Goal: Task Accomplishment & Management: Manage account settings

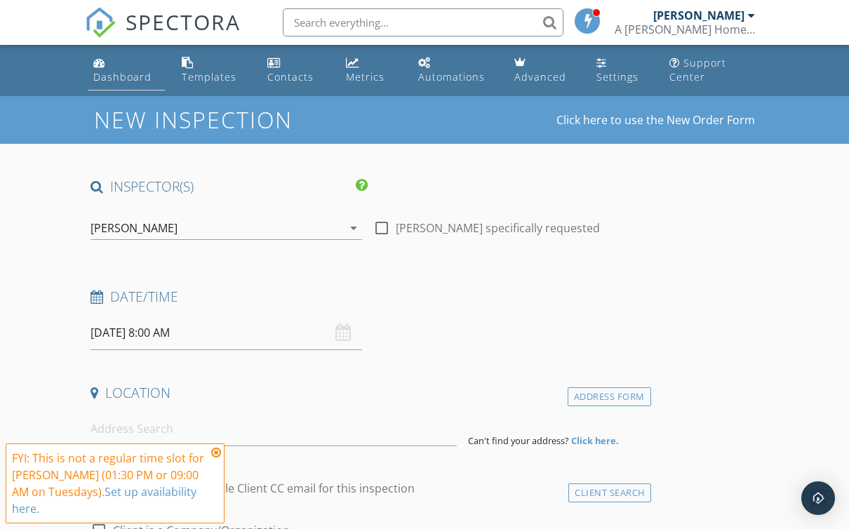
click at [131, 85] on link "Dashboard" at bounding box center [126, 71] width 77 height 40
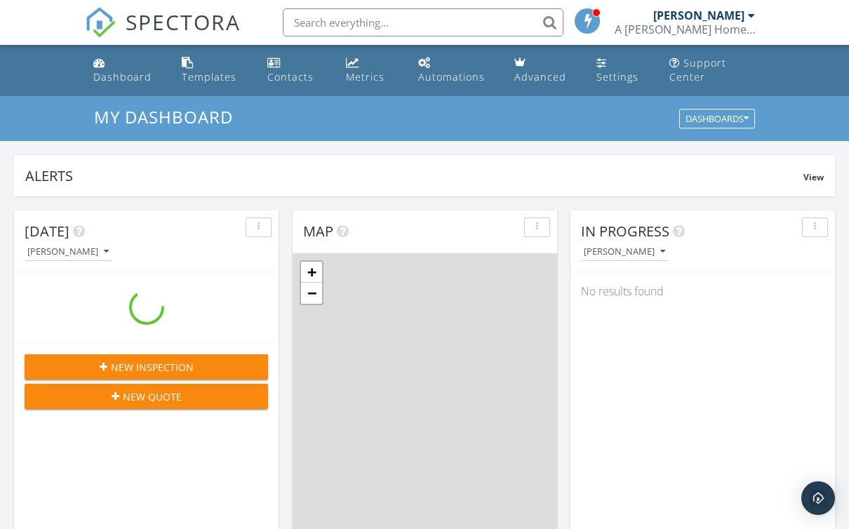
scroll to position [1278, 850]
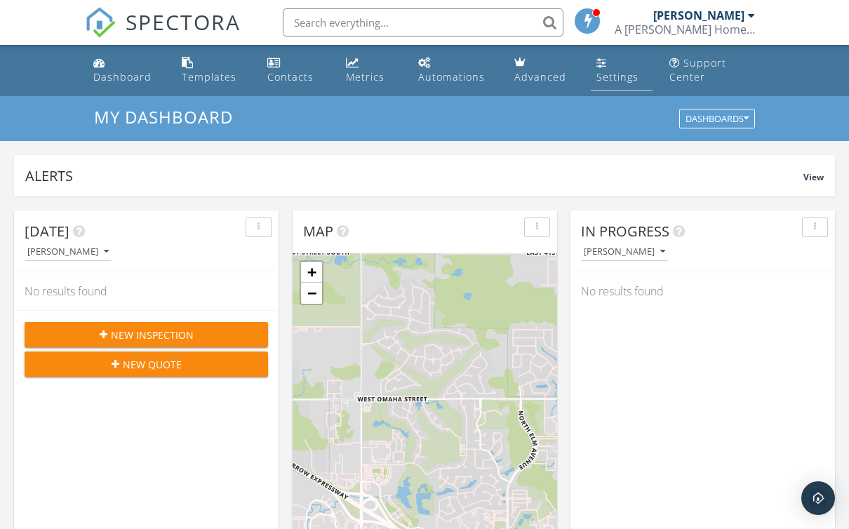
click at [621, 73] on div "Settings" at bounding box center [618, 76] width 42 height 13
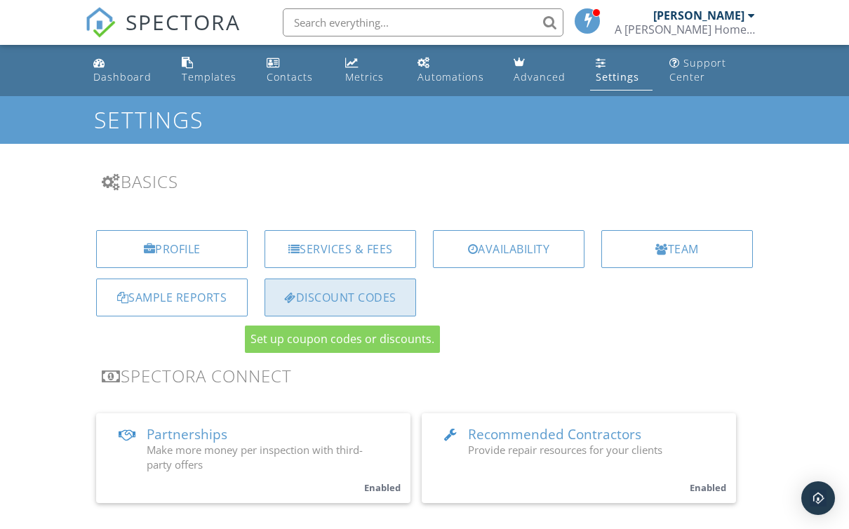
click at [363, 304] on div "Discount Codes" at bounding box center [341, 298] width 152 height 38
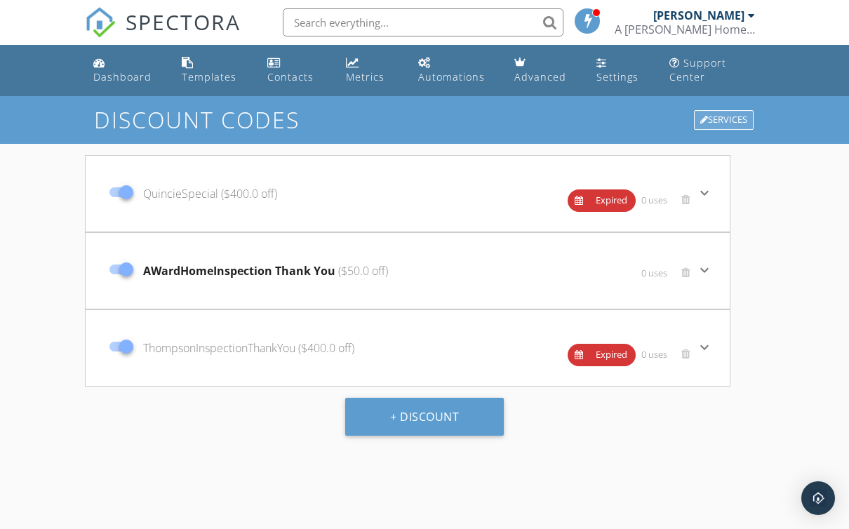
click at [726, 124] on div "Services" at bounding box center [724, 120] width 60 height 20
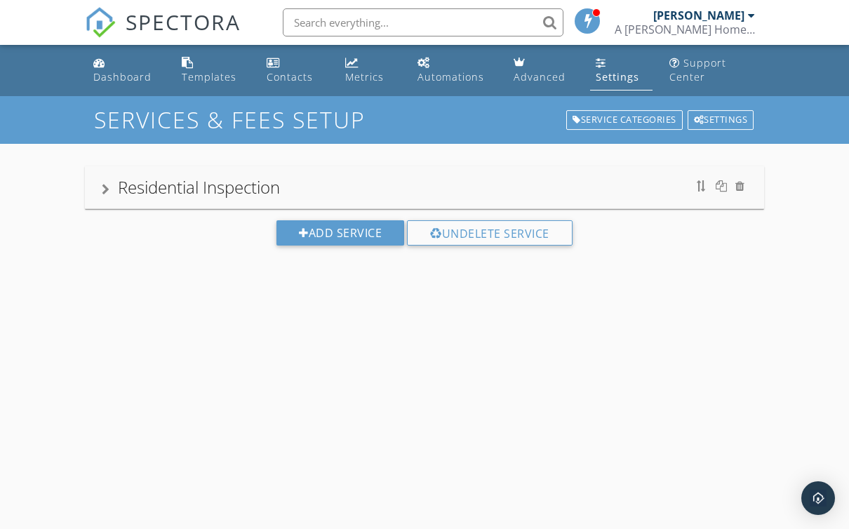
click at [713, 123] on div "Settings" at bounding box center [721, 120] width 67 height 20
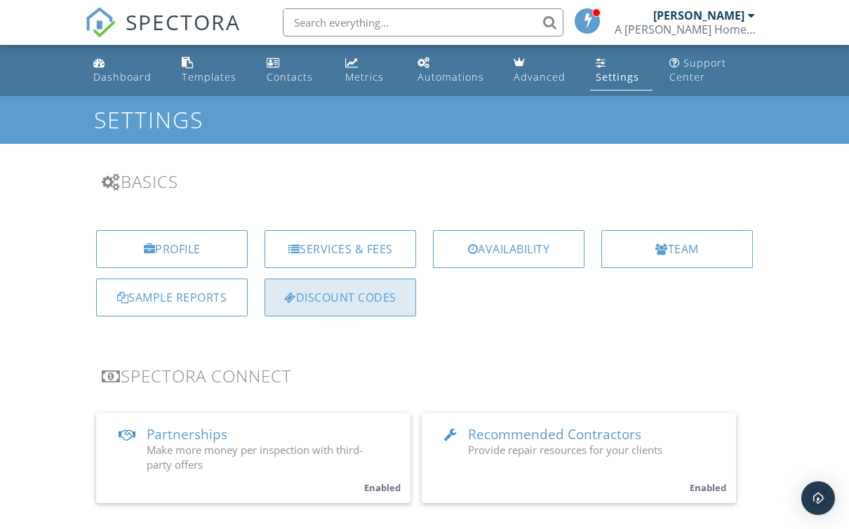
click at [364, 302] on div "Discount Codes" at bounding box center [341, 298] width 152 height 38
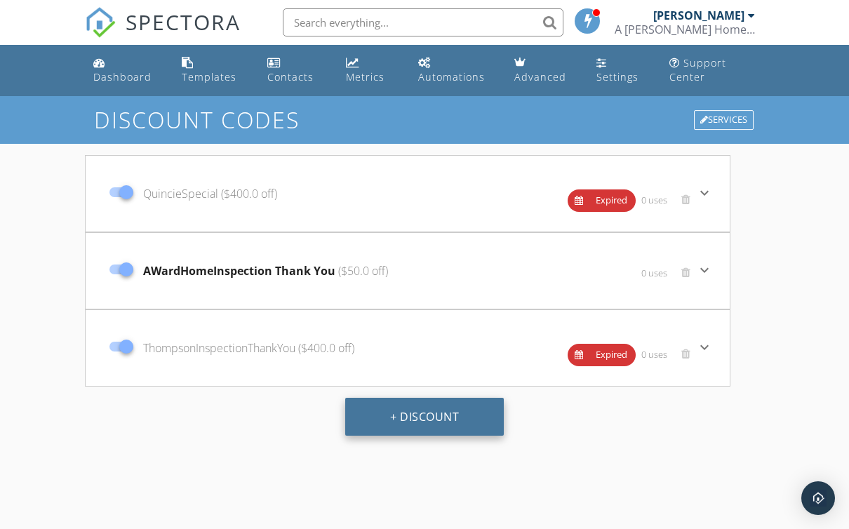
click at [435, 420] on button "+ Discount" at bounding box center [424, 417] width 159 height 38
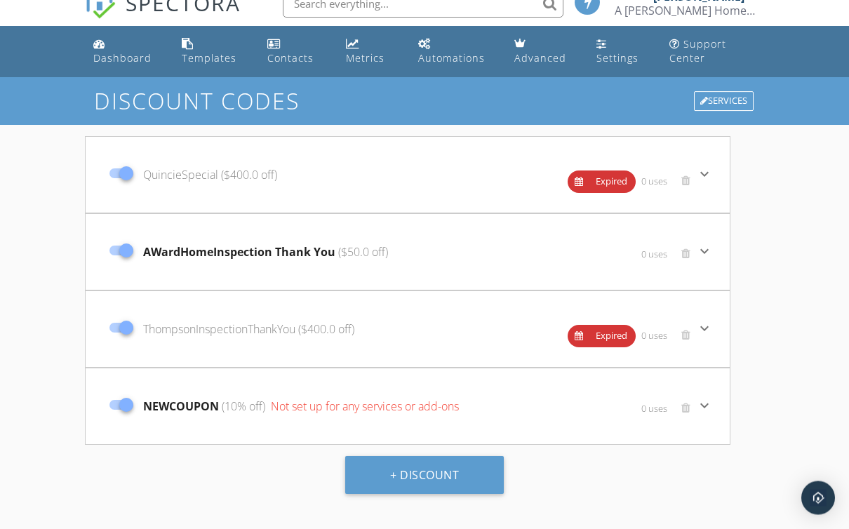
scroll to position [19, 0]
click at [259, 401] on span "(10% off)" at bounding box center [242, 406] width 46 height 15
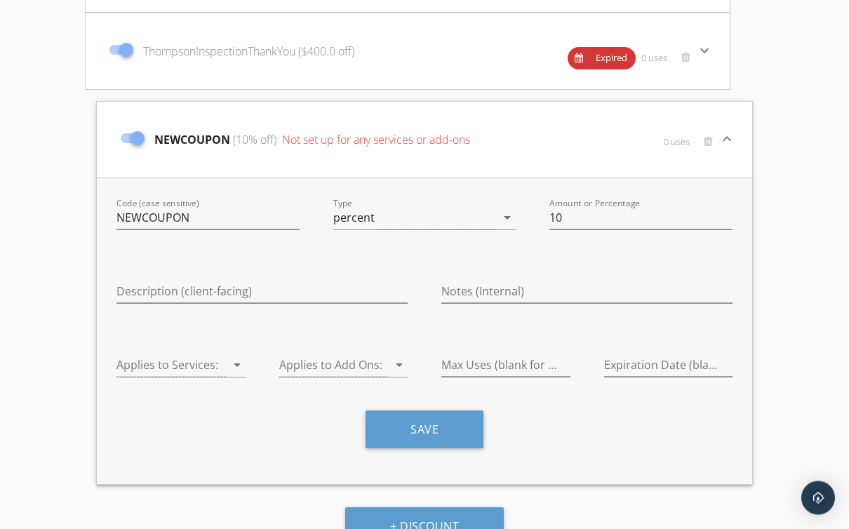
scroll to position [297, 0]
click at [509, 216] on icon "arrow_drop_down" at bounding box center [507, 217] width 17 height 17
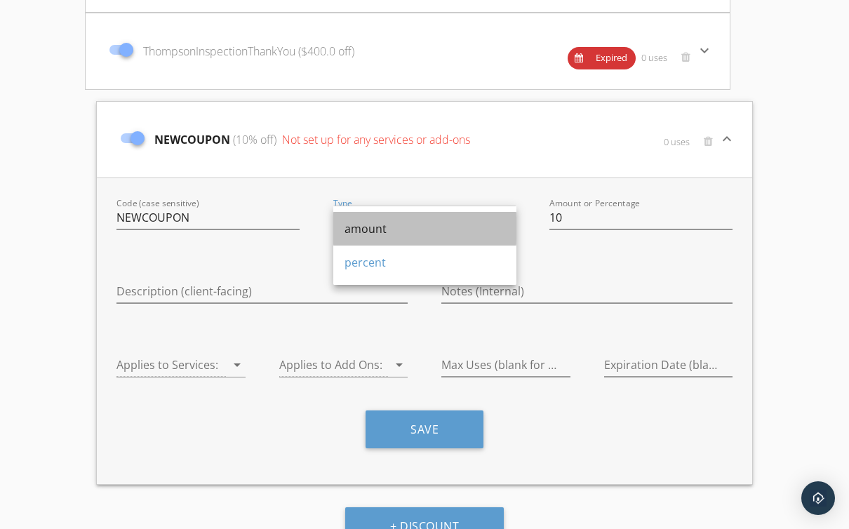
click at [379, 230] on div "amount" at bounding box center [425, 228] width 161 height 17
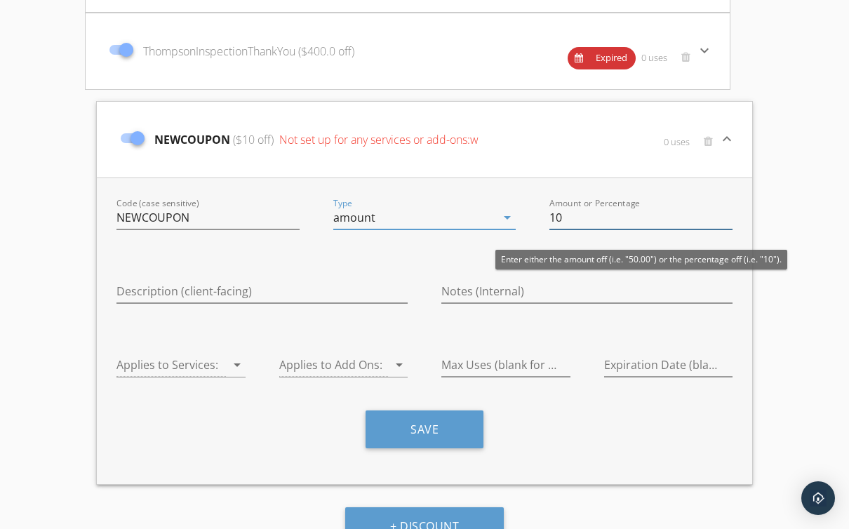
click at [565, 217] on input "10" at bounding box center [641, 217] width 183 height 23
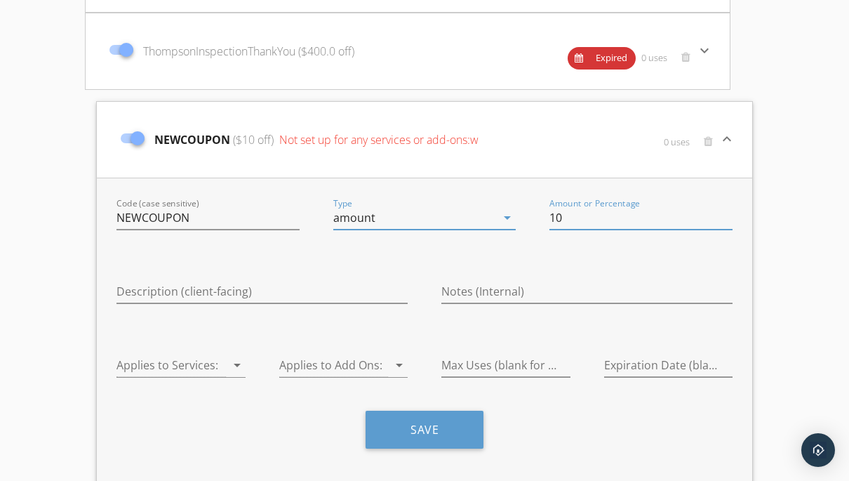
click at [509, 218] on icon "arrow_drop_down" at bounding box center [507, 217] width 17 height 17
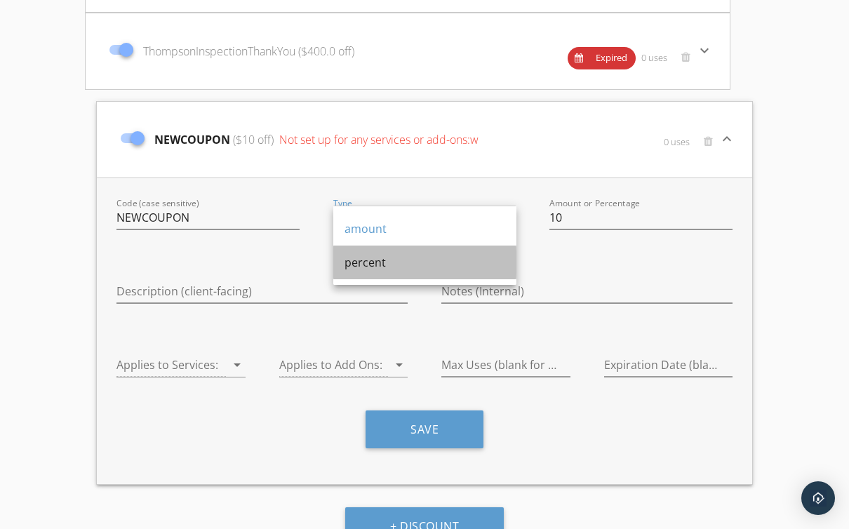
click at [428, 263] on div "percent" at bounding box center [425, 262] width 161 height 17
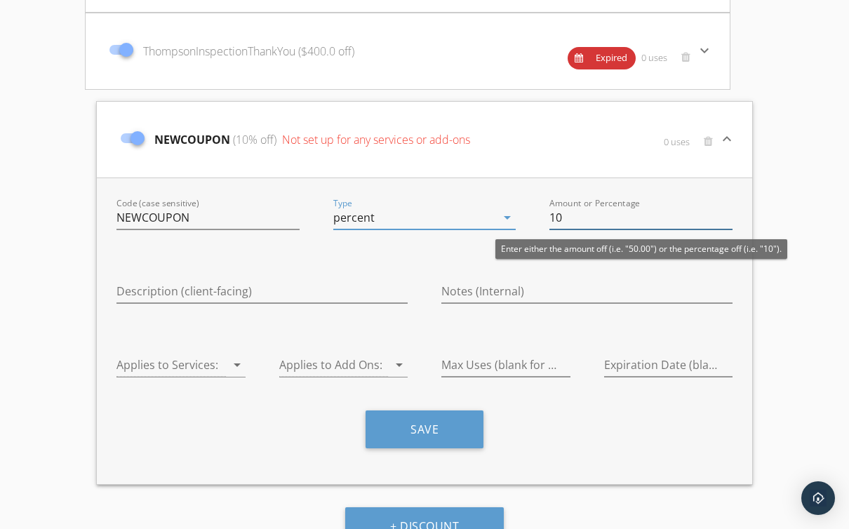
click at [565, 218] on input "10" at bounding box center [641, 217] width 183 height 23
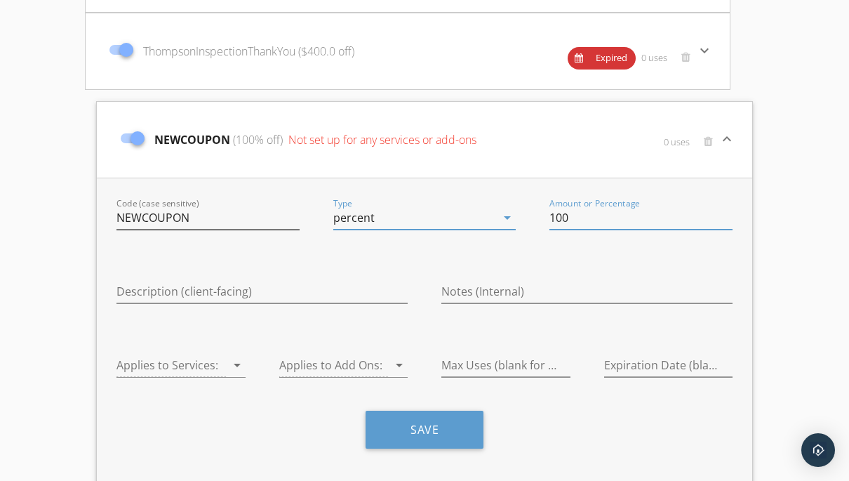
type input "100"
click at [189, 217] on input "NEWCOUPON" at bounding box center [208, 217] width 183 height 23
type input "N"
type input "LoganSpecial"
click at [131, 291] on input "Description (client-facing)" at bounding box center [262, 291] width 291 height 23
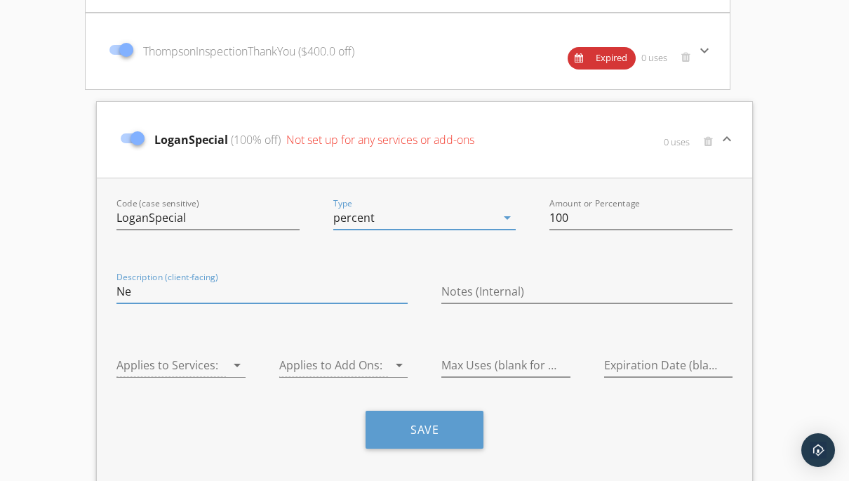
type input "N"
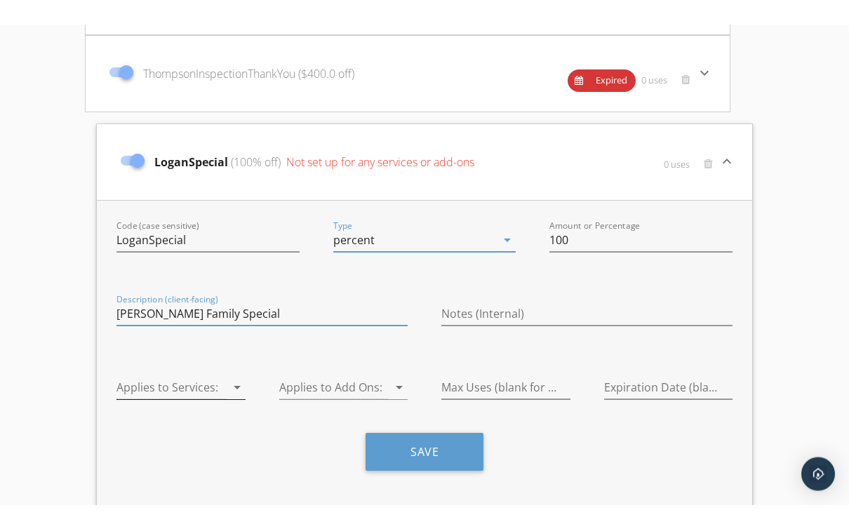
scroll to position [299, 0]
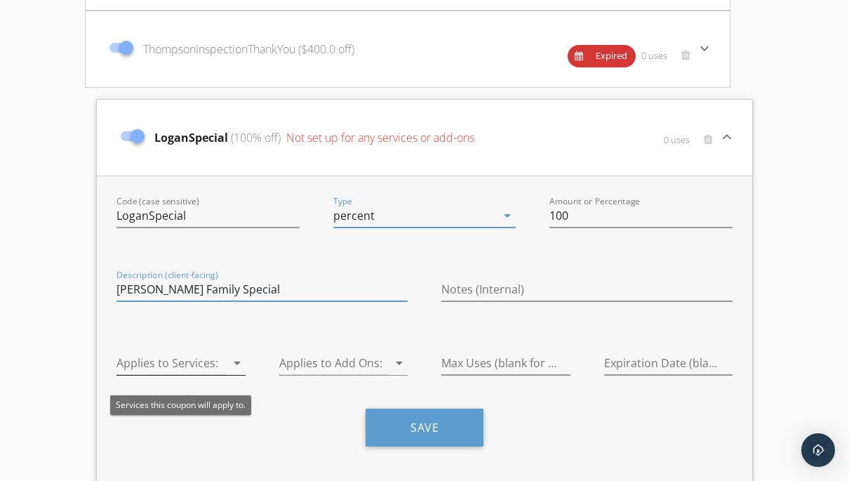
type input "Logan’s Family Special"
click at [226, 361] on div "arrow_drop_down" at bounding box center [236, 362] width 20 height 17
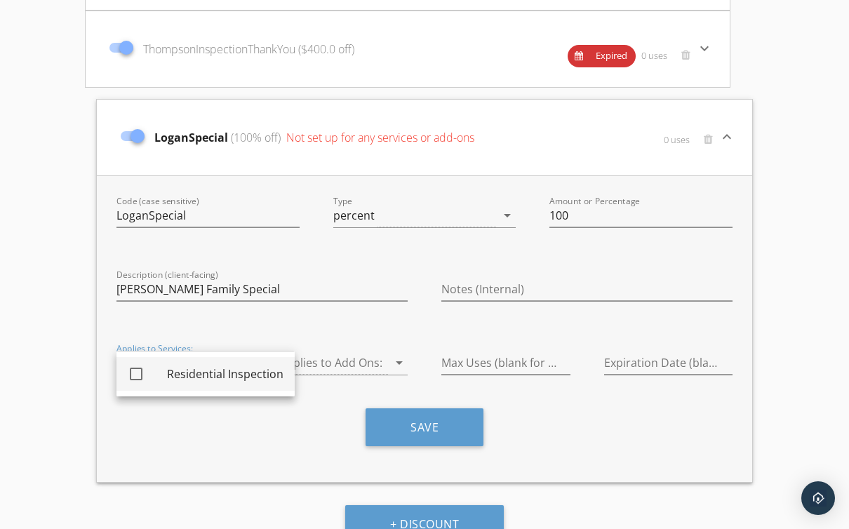
click at [141, 379] on div at bounding box center [136, 374] width 24 height 24
checkbox input "true"
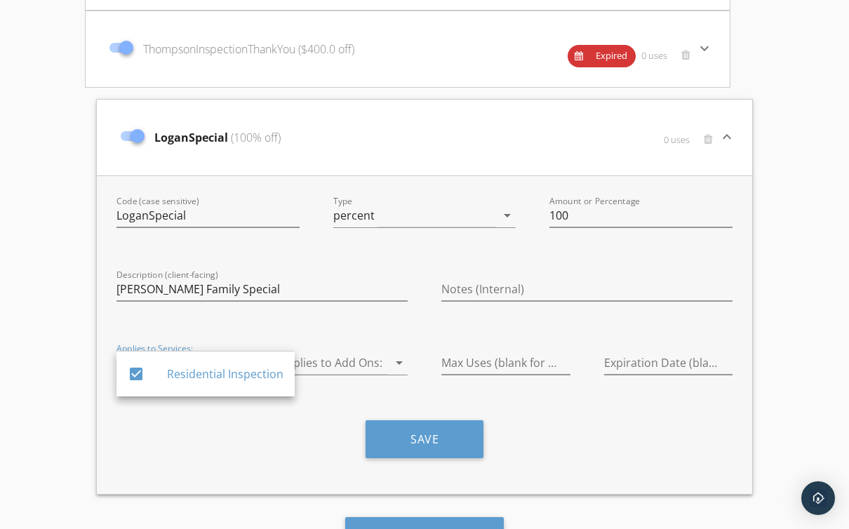
click at [452, 398] on div "Max Uses (blank for unlimited)" at bounding box center [506, 371] width 163 height 72
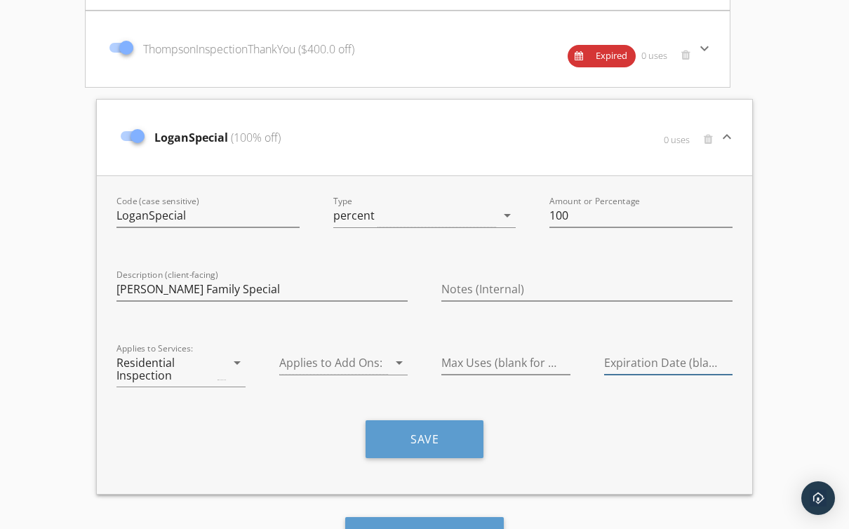
click at [618, 362] on input "Expiration Date (blank for none)" at bounding box center [668, 363] width 129 height 23
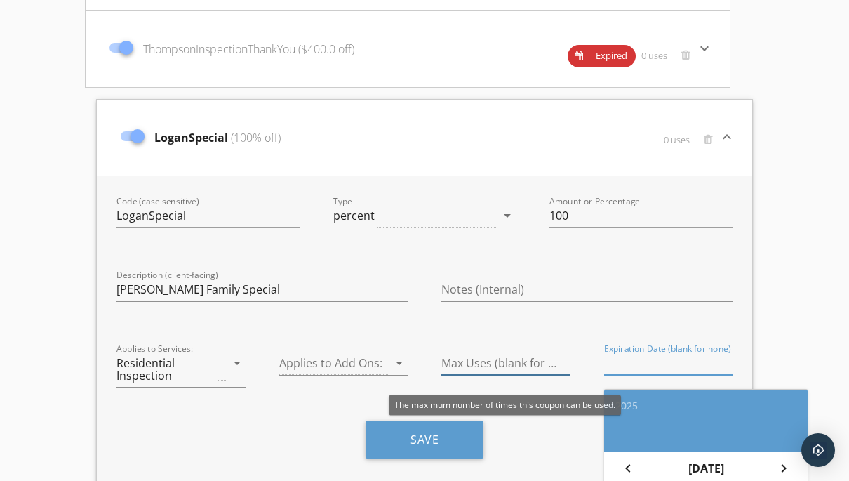
click at [461, 362] on input "Max Uses (blank for unlimited)" at bounding box center [506, 363] width 129 height 23
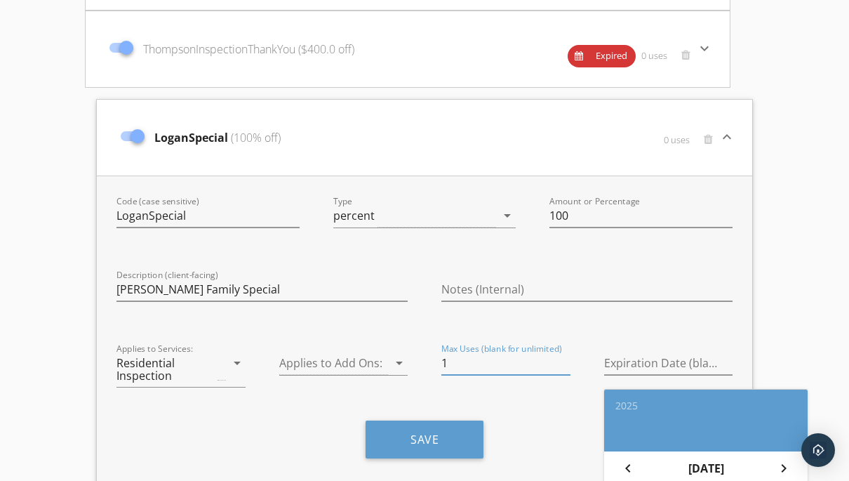
type input "1"
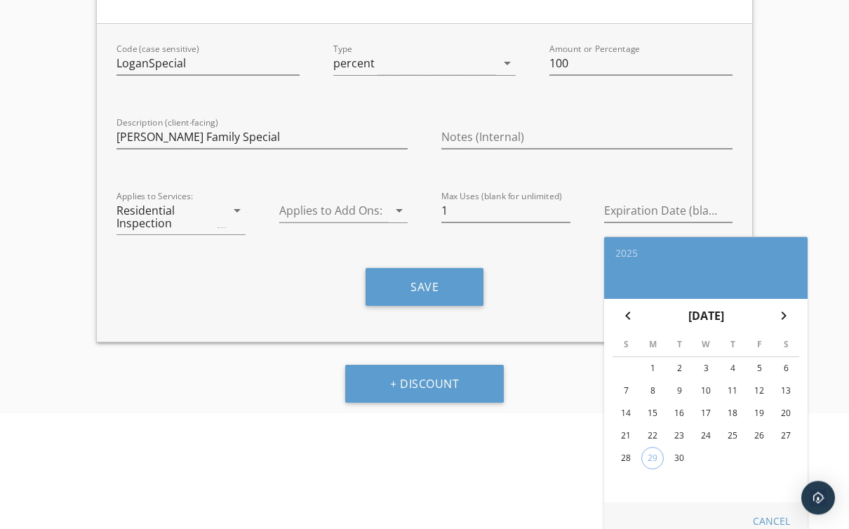
scroll to position [460, 0]
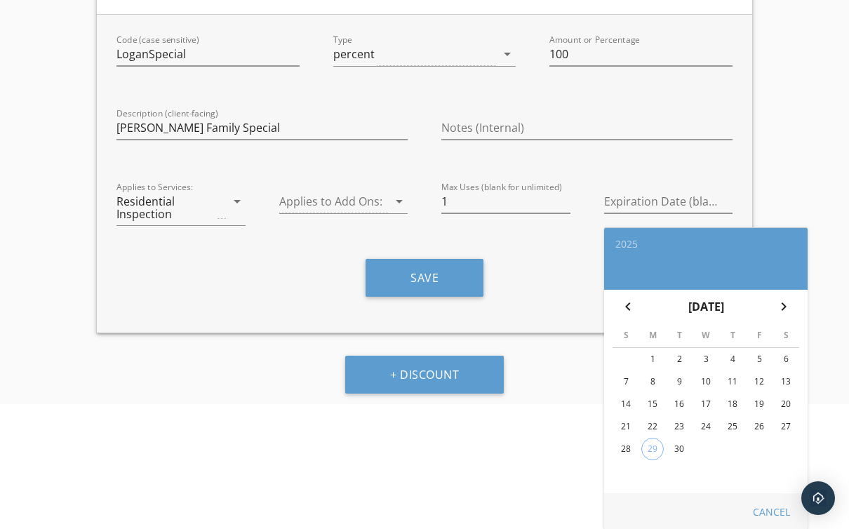
click at [781, 307] on icon "chevron_right" at bounding box center [784, 306] width 17 height 17
click at [654, 378] on div "6" at bounding box center [653, 382] width 22 height 22
type input "2025-10-06"
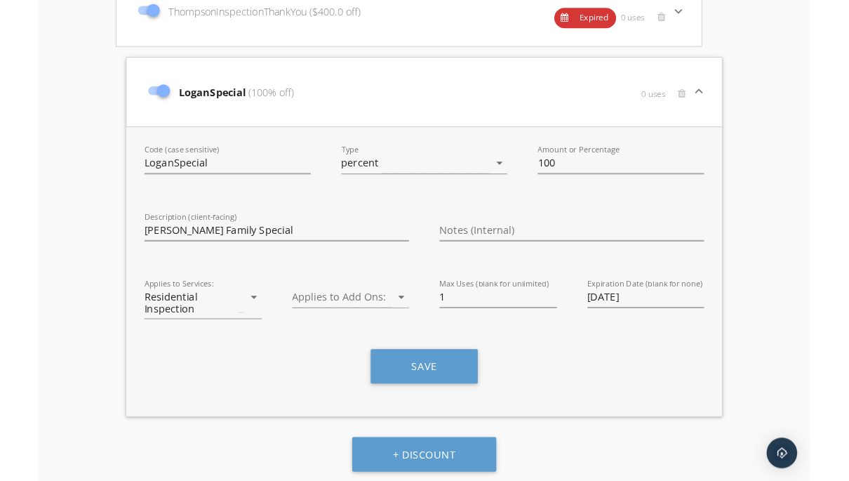
scroll to position [335, 0]
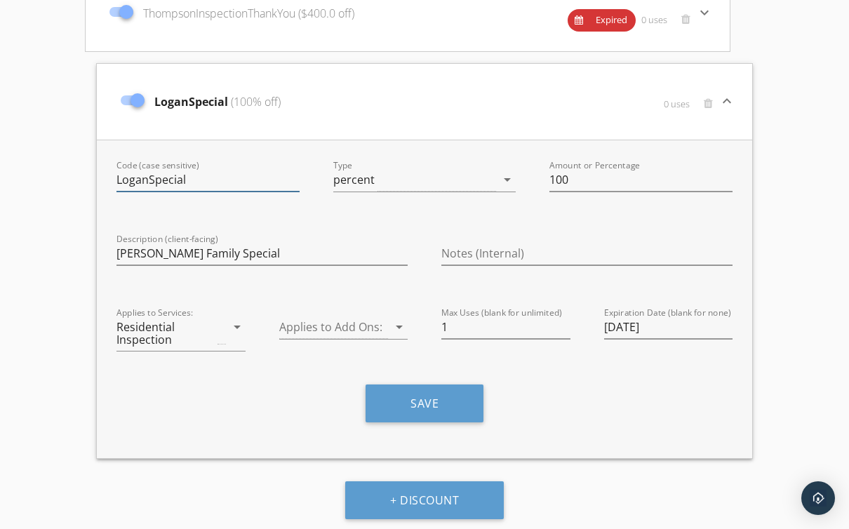
click at [148, 179] on input "LoganSpecial" at bounding box center [208, 179] width 183 height 23
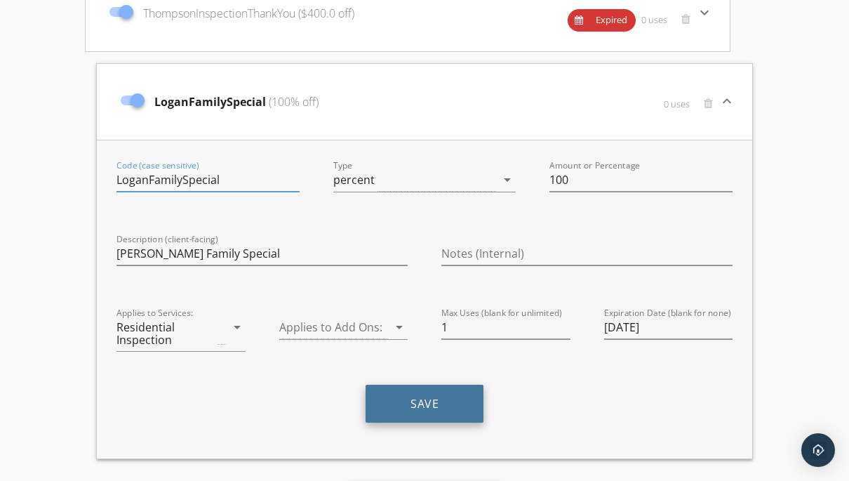
type input "LoganFamilySpecial"
click at [445, 406] on button "Save" at bounding box center [425, 404] width 118 height 38
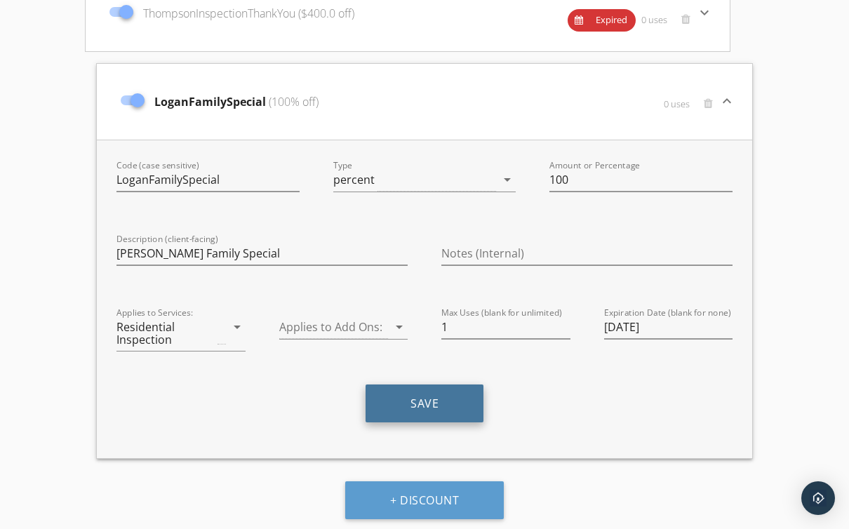
click at [443, 401] on button "Save" at bounding box center [425, 404] width 118 height 38
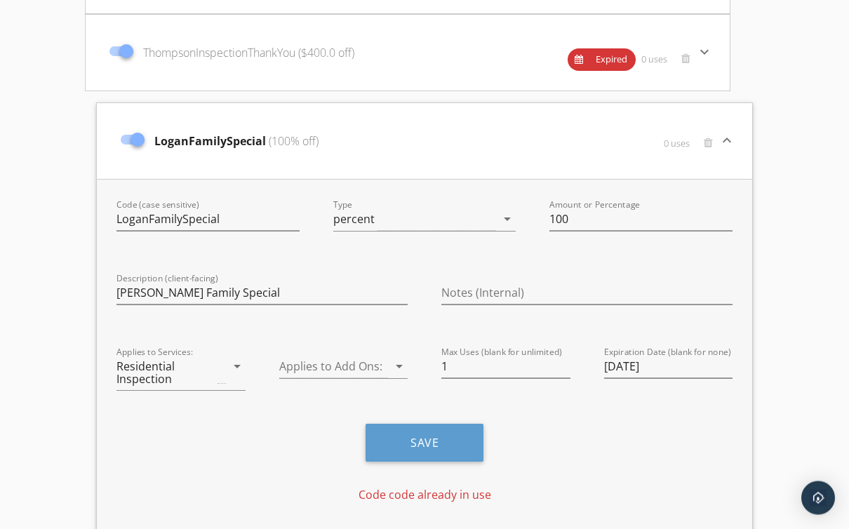
scroll to position [377, 0]
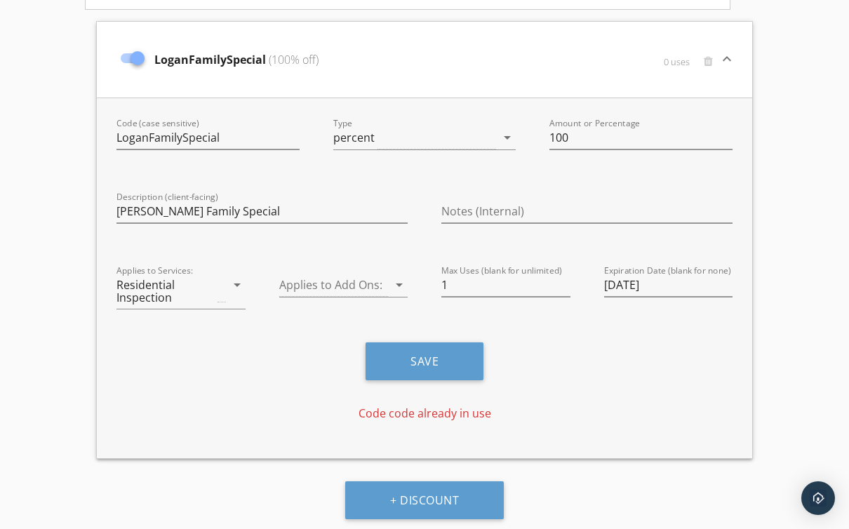
click at [730, 60] on icon "keyboard_arrow_down" at bounding box center [727, 59] width 17 height 17
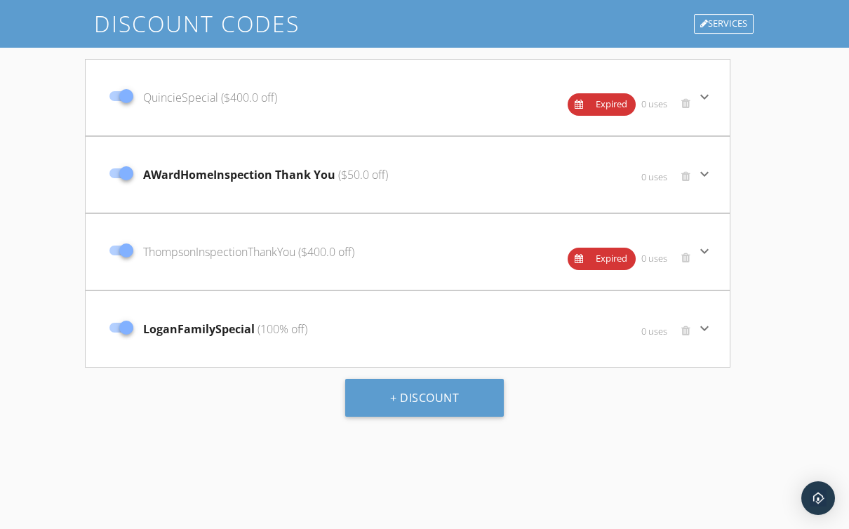
scroll to position [96, 0]
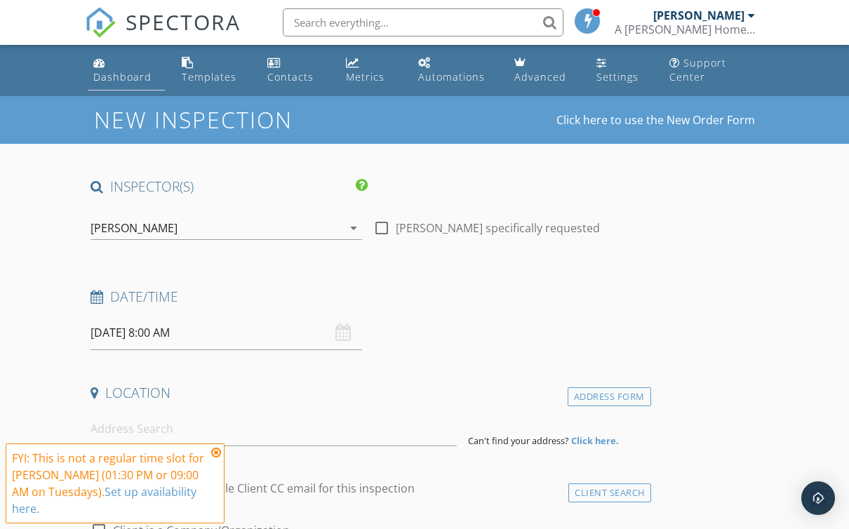
click at [139, 75] on div "Dashboard" at bounding box center [122, 76] width 58 height 13
